Goal: Use online tool/utility: Use online tool/utility

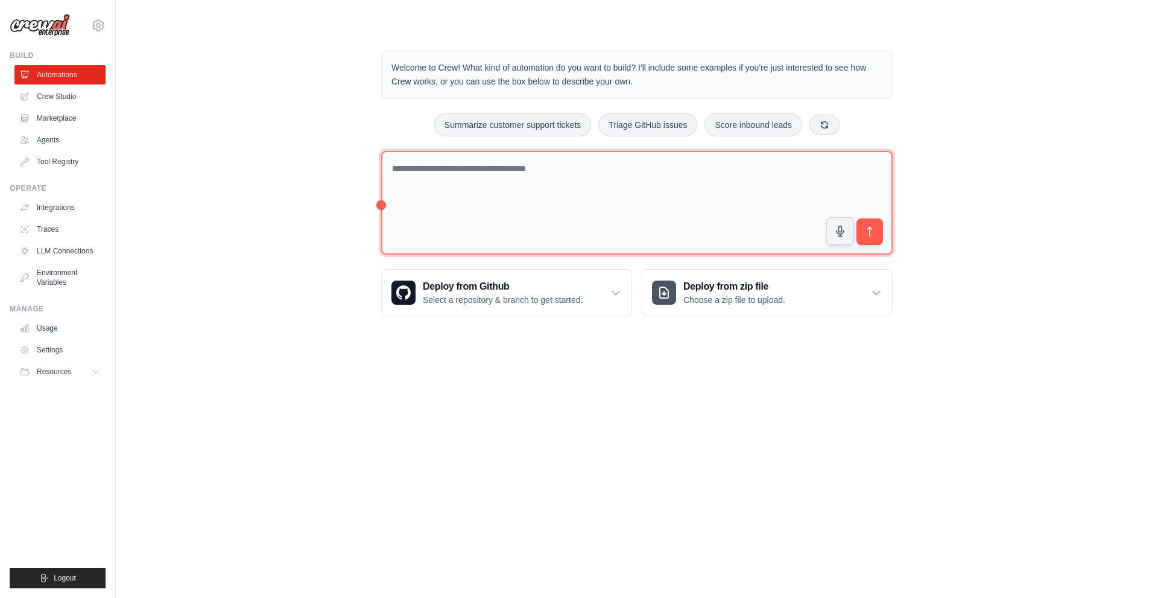
click at [745, 172] on textarea at bounding box center [636, 203] width 511 height 104
click at [561, 174] on textarea at bounding box center [636, 203] width 511 height 104
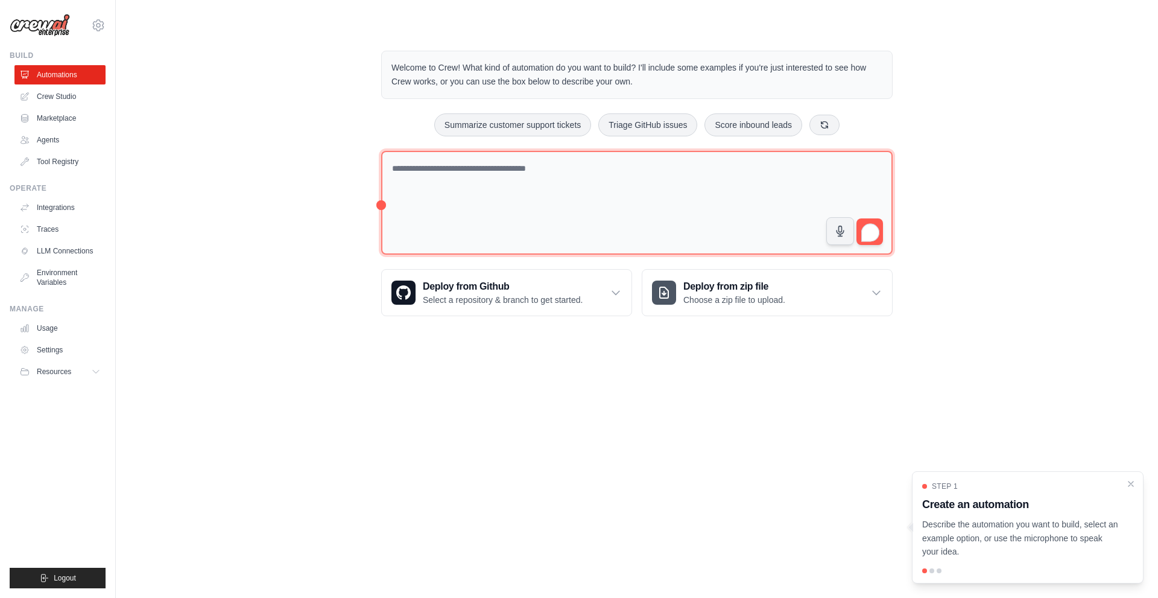
click at [559, 173] on textarea "To enrich screen reader interactions, please activate Accessibility in Grammarl…" at bounding box center [636, 203] width 511 height 104
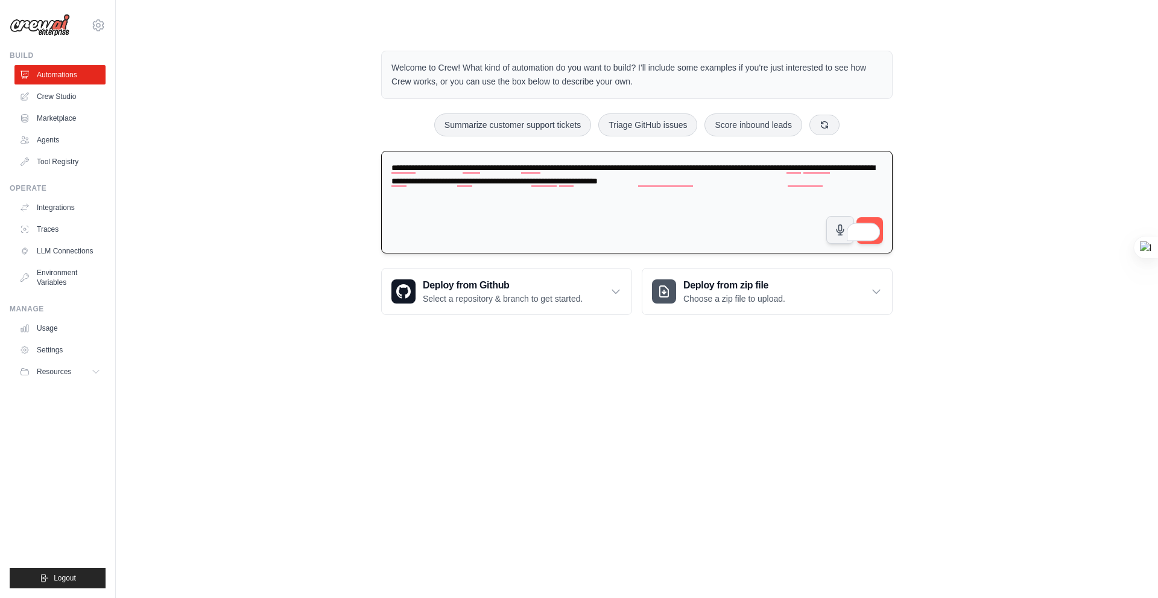
type textarea "**********"
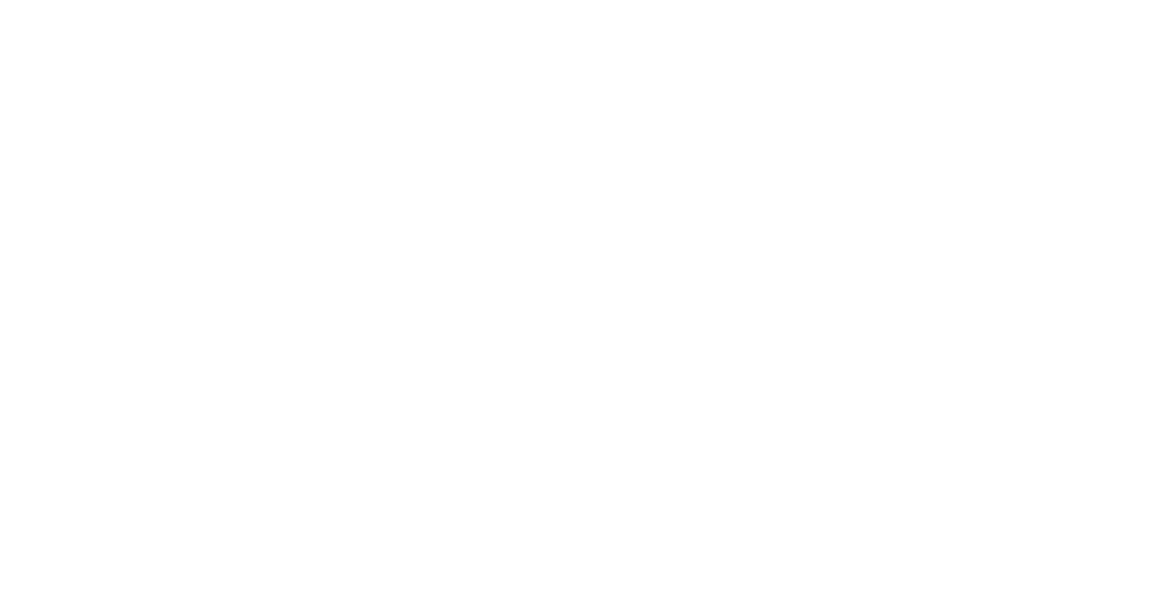
click at [989, 0] on html at bounding box center [579, 0] width 1158 height 0
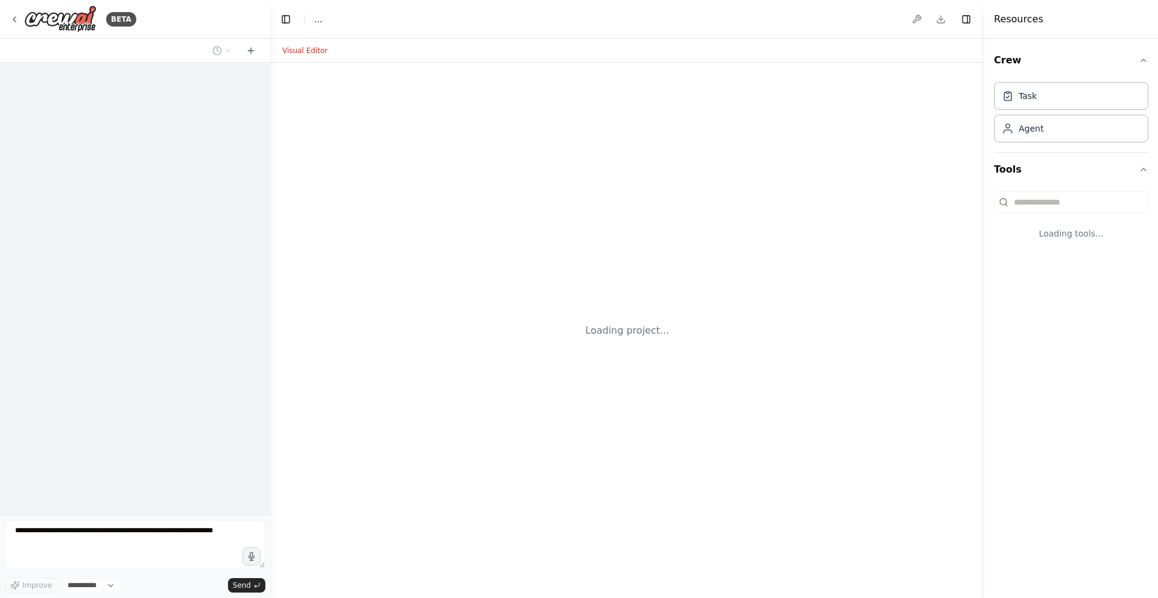
select select "****"
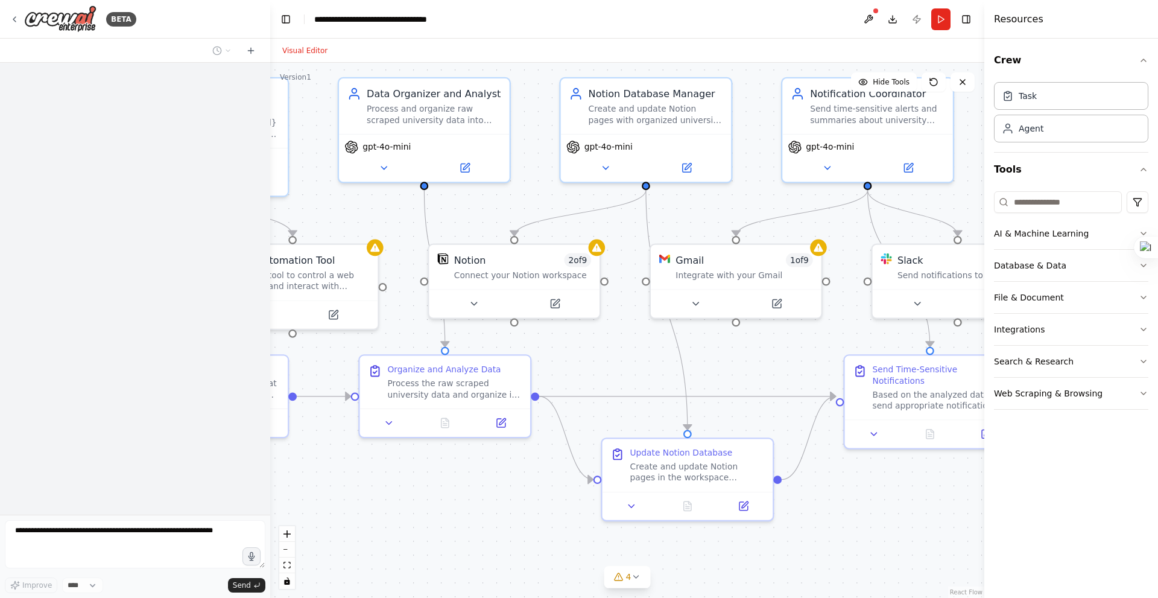
drag, startPoint x: 326, startPoint y: 274, endPoint x: 124, endPoint y: 248, distance: 203.1
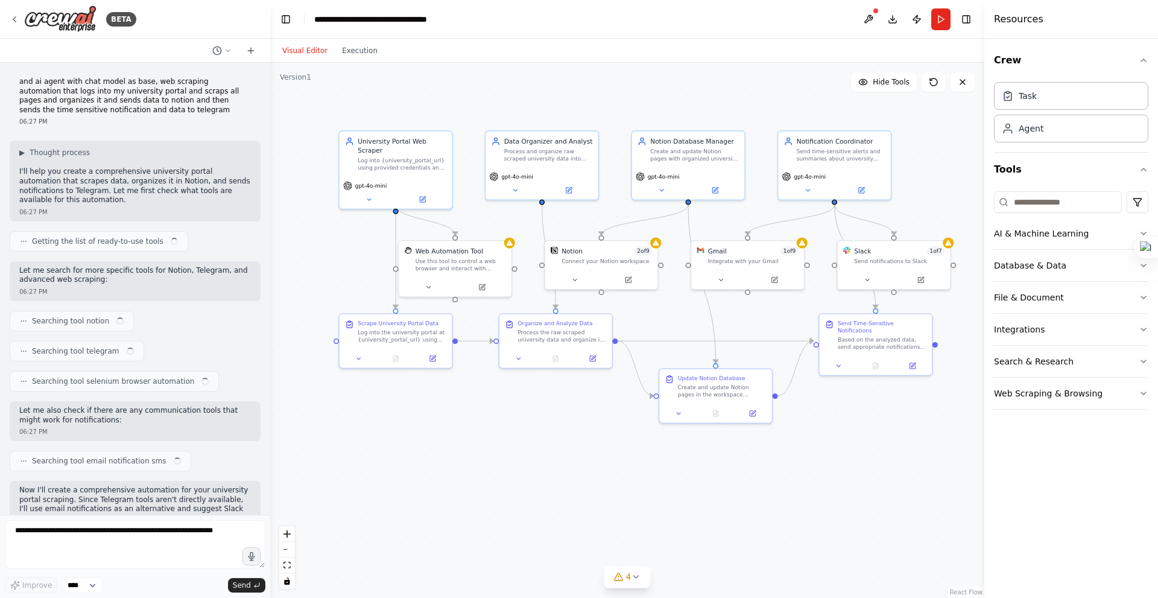
drag, startPoint x: 368, startPoint y: 226, endPoint x: 481, endPoint y: 223, distance: 113.4
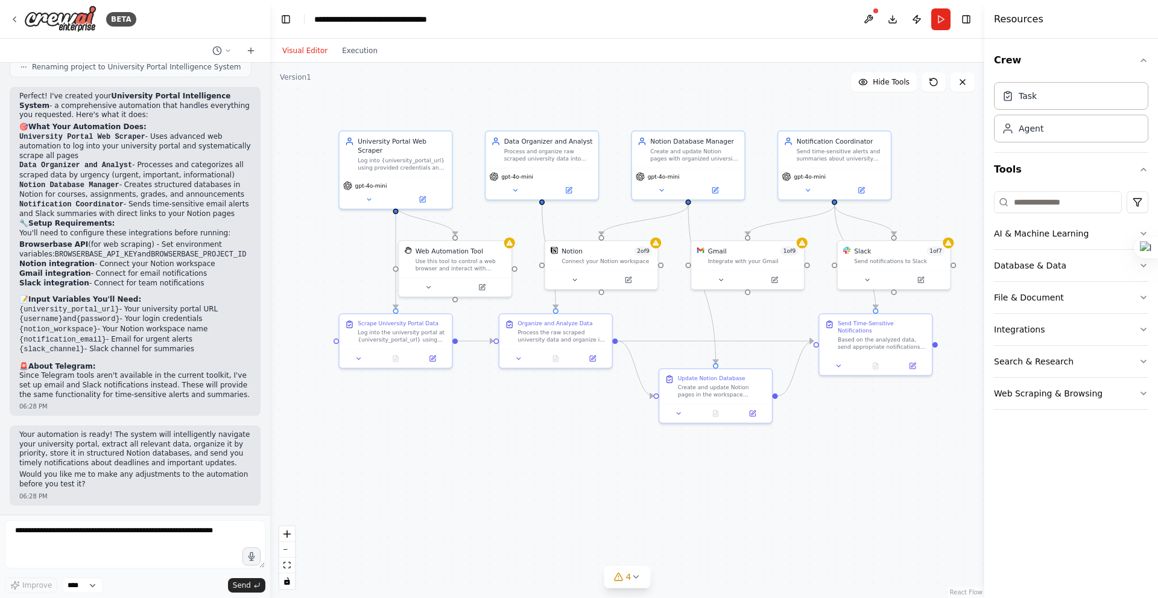
click at [875, 20] on button at bounding box center [868, 19] width 19 height 22
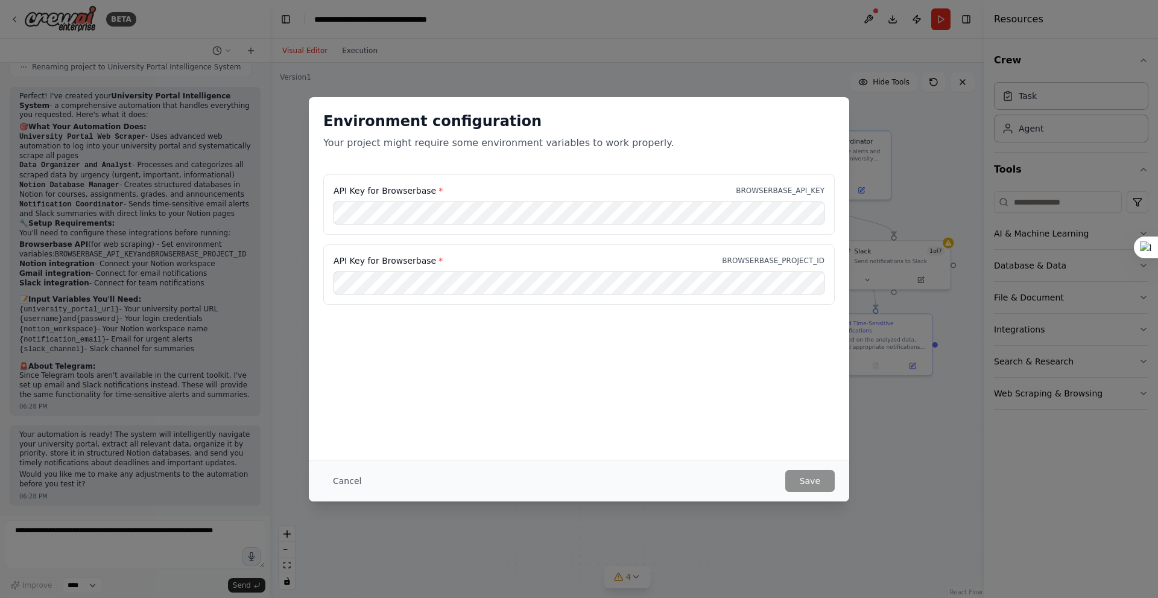
click at [956, 183] on div "Environment configuration Your project might require some environment variables…" at bounding box center [579, 299] width 1158 height 598
click at [340, 478] on button "Cancel" at bounding box center [347, 481] width 48 height 22
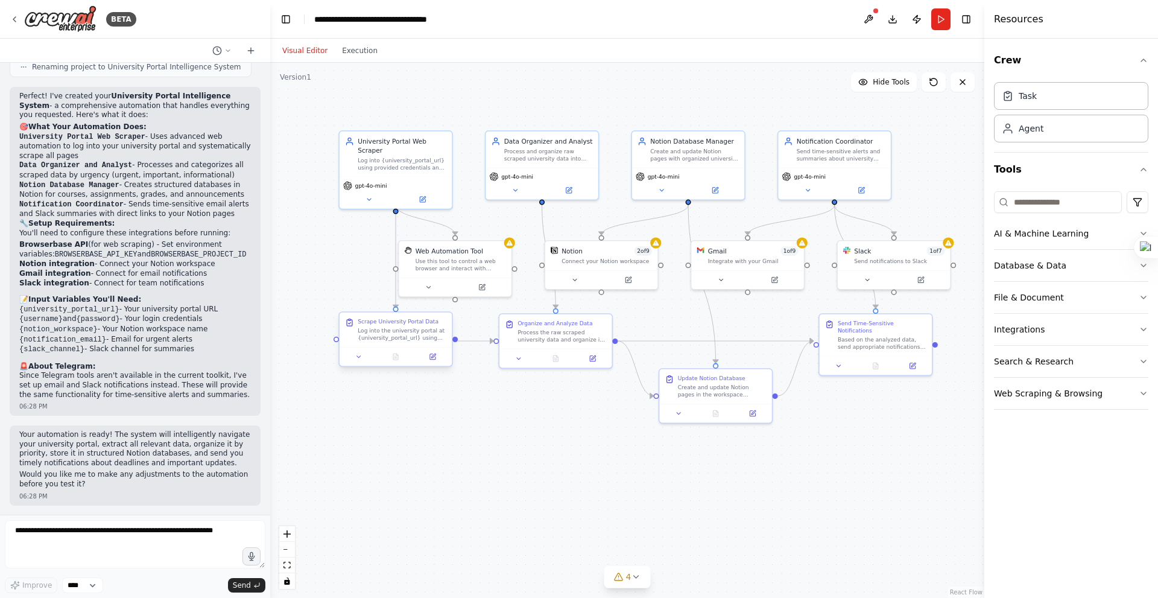
click at [409, 334] on div "Log into the university portal at {university_portal_url} using credentials {us…" at bounding box center [402, 334] width 89 height 14
click at [408, 334] on div "Log into the university portal at {university_portal_url} using credentials {us…" at bounding box center [402, 334] width 89 height 14
click at [406, 334] on div "Log into the university portal at {university_portal_url} using credentials {us…" at bounding box center [402, 334] width 89 height 14
drag, startPoint x: 580, startPoint y: 352, endPoint x: 583, endPoint y: 401, distance: 48.9
click at [583, 401] on button at bounding box center [596, 402] width 31 height 11
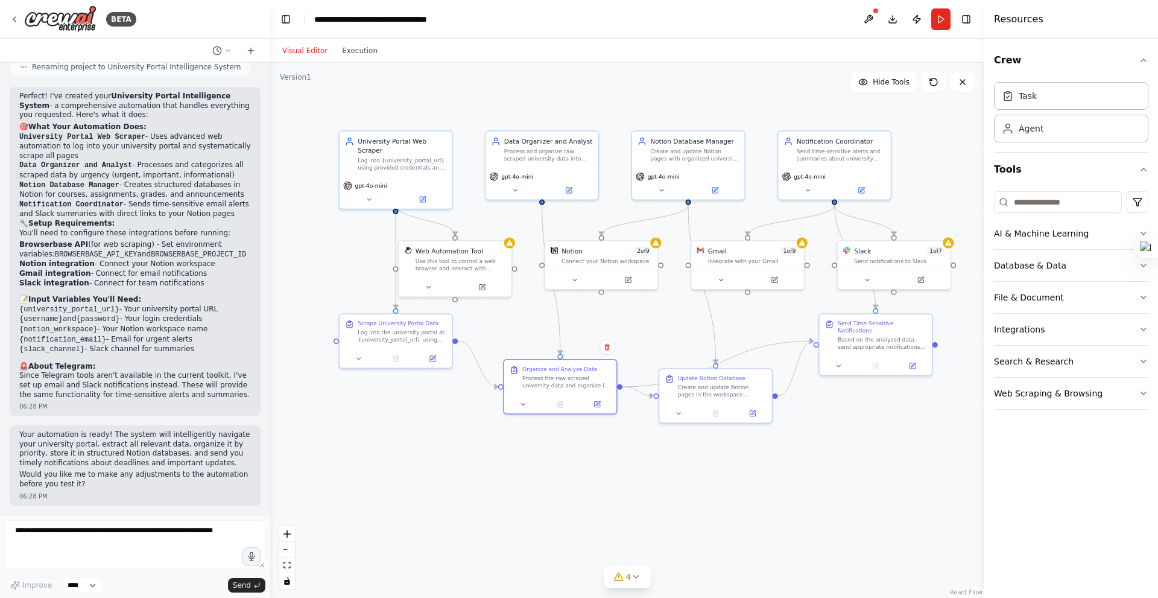
click at [709, 459] on div ".deletable-edge-delete-btn { width: 20px; height: 20px; border: 0px solid #ffff…" at bounding box center [627, 330] width 714 height 535
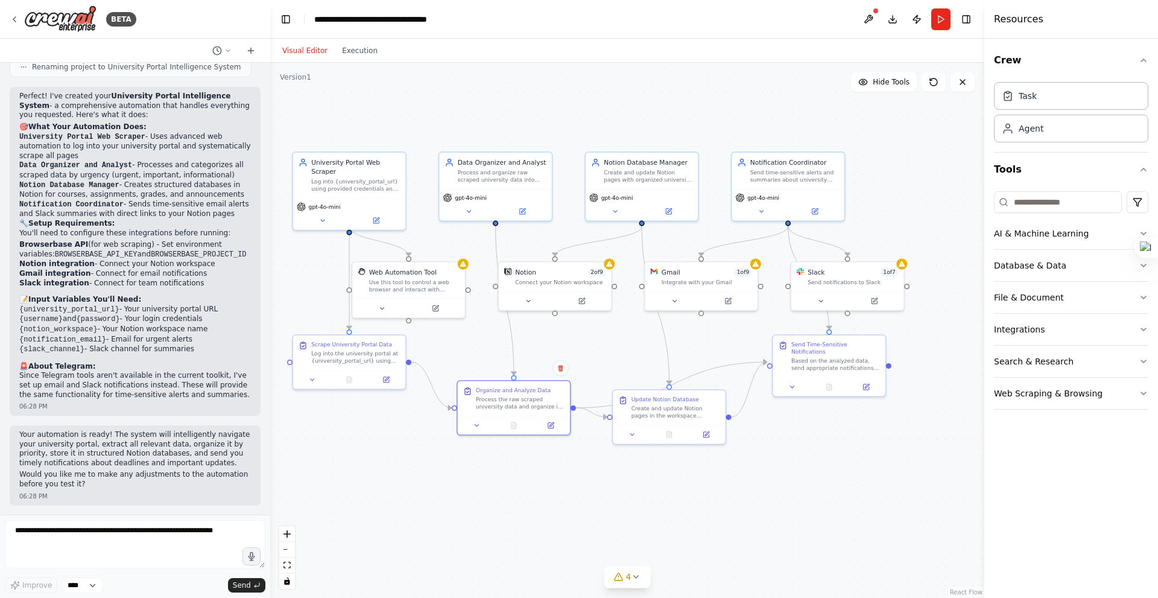
drag, startPoint x: 771, startPoint y: 452, endPoint x: 743, endPoint y: 473, distance: 35.7
click at [750, 476] on div ".deletable-edge-delete-btn { width: 20px; height: 20px; border: 0px solid #ffff…" at bounding box center [627, 330] width 714 height 535
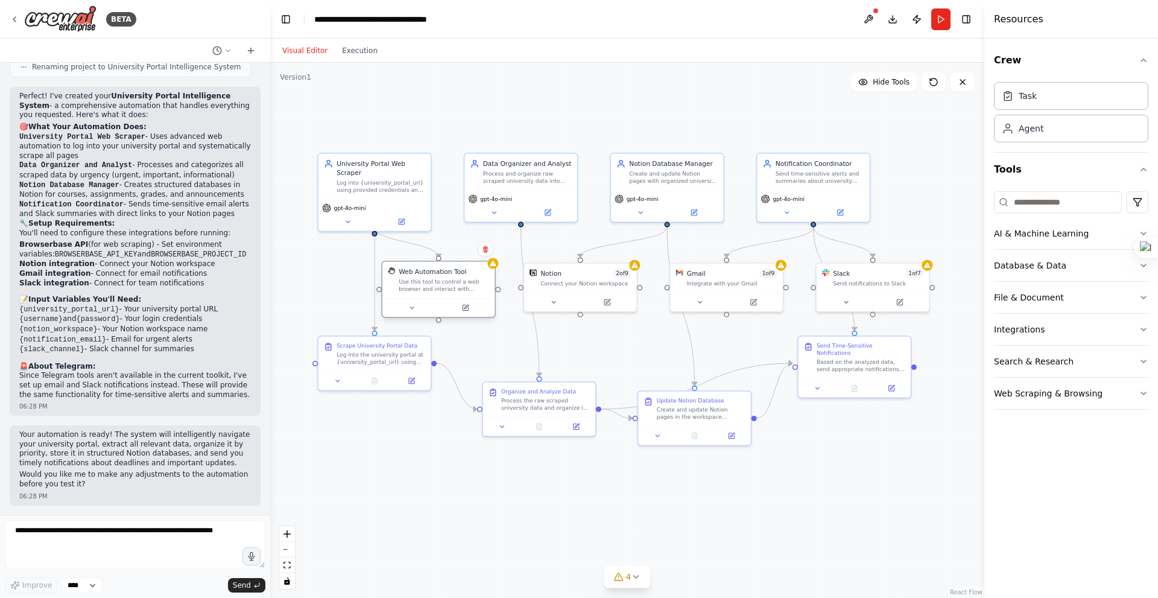
click at [437, 289] on div "Use this tool to control a web browser and interact with websites using natural…" at bounding box center [444, 285] width 90 height 14
drag, startPoint x: 865, startPoint y: 276, endPoint x: 885, endPoint y: 272, distance: 20.2
click at [885, 272] on div "Slack 1 of 7" at bounding box center [901, 271] width 90 height 9
click at [907, 279] on div "Send notifications to Slack" at bounding box center [901, 281] width 90 height 7
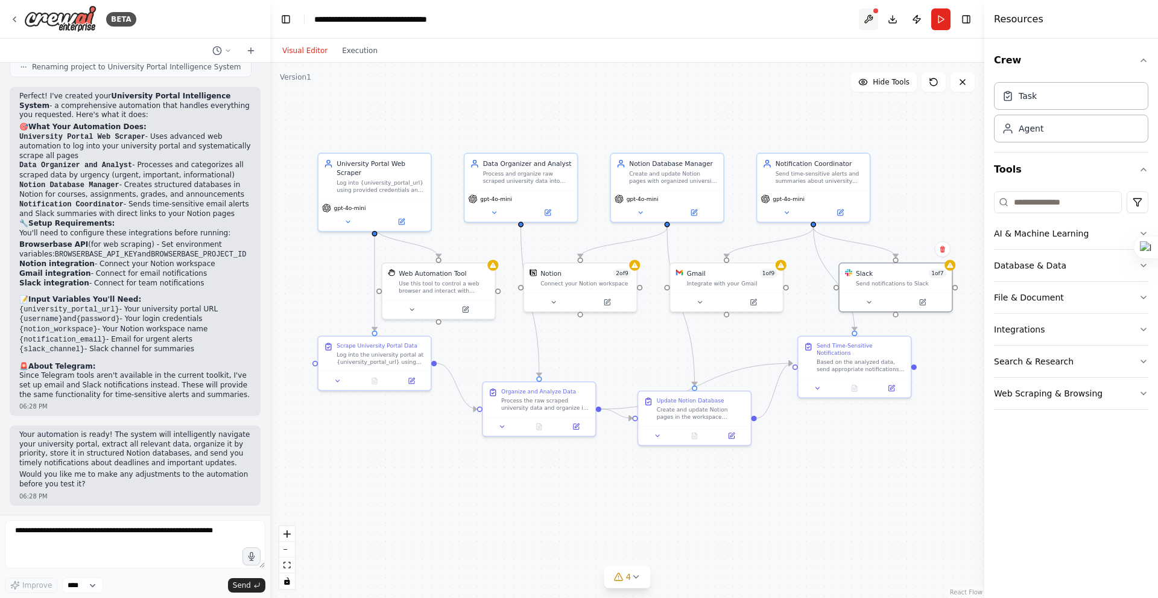
click at [871, 17] on button at bounding box center [868, 19] width 19 height 22
